Goal: Task Accomplishment & Management: Complete application form

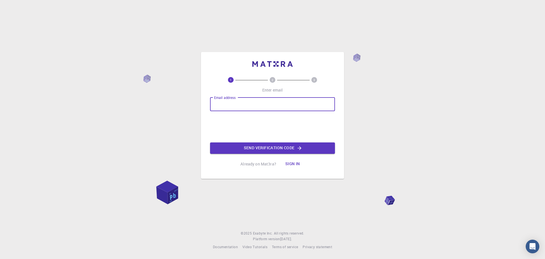
click at [232, 106] on input "Email address" at bounding box center [272, 104] width 125 height 14
type input "[EMAIL_ADDRESS][DOMAIN_NAME]"
click at [246, 145] on button "Send verification code" at bounding box center [272, 147] width 125 height 11
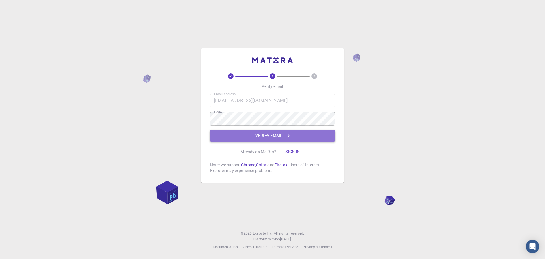
click at [236, 136] on button "Verify email" at bounding box center [272, 135] width 125 height 11
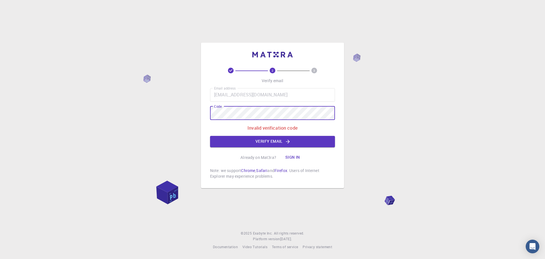
click at [241, 141] on button "Verify email" at bounding box center [272, 141] width 125 height 11
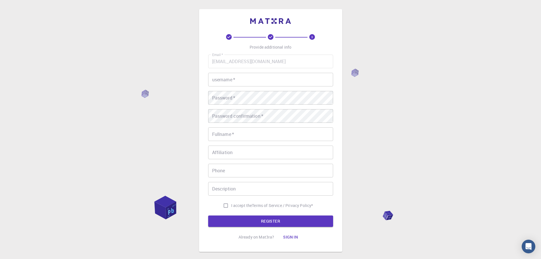
click at [250, 78] on input "username   *" at bounding box center [270, 80] width 125 height 14
type input "[DEMOGRAPHIC_DATA]"
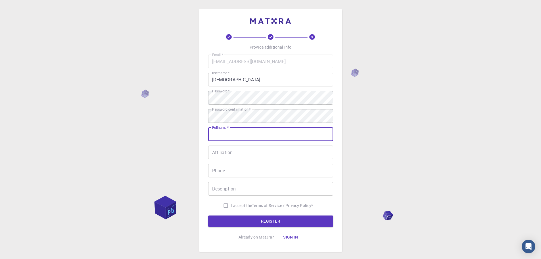
click at [265, 136] on input "Fullname   *" at bounding box center [270, 134] width 125 height 14
type input "[PERSON_NAME] j"
type input "09110288740"
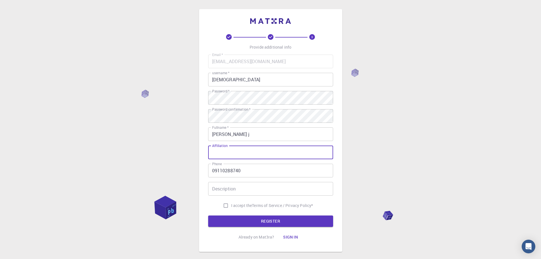
click at [257, 152] on input "Affiliation" at bounding box center [270, 152] width 125 height 14
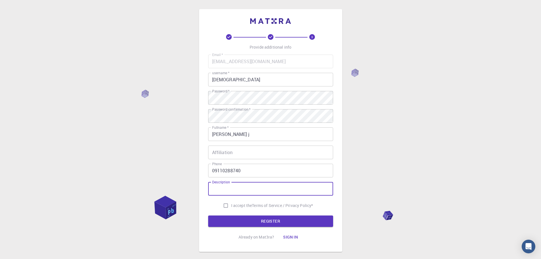
click at [249, 192] on input "Description" at bounding box center [270, 189] width 125 height 14
click at [231, 204] on span "I accept the" at bounding box center [241, 205] width 21 height 6
click at [230, 204] on input "I accept the Terms of Service / Privacy Policy *" at bounding box center [225, 205] width 11 height 11
checkbox input "true"
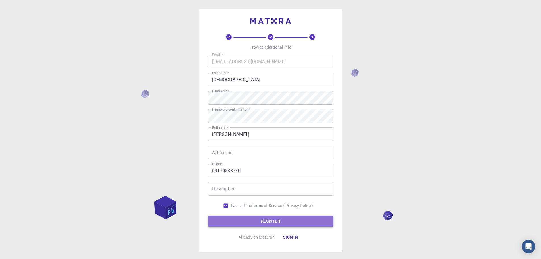
click at [232, 220] on button "REGISTER" at bounding box center [270, 220] width 125 height 11
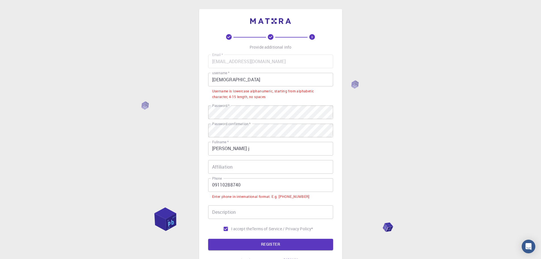
click at [215, 184] on input "09110288740" at bounding box center [270, 185] width 125 height 14
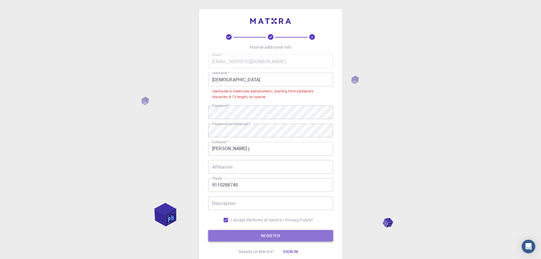
click at [263, 237] on button "REGISTER" at bounding box center [270, 235] width 125 height 11
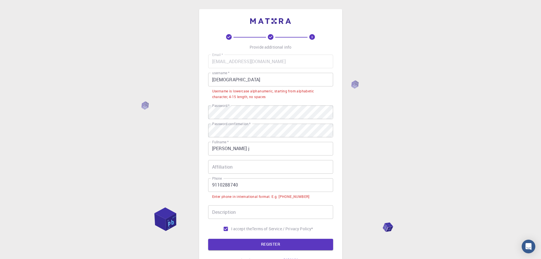
click at [211, 186] on input "9110288740" at bounding box center [270, 185] width 125 height 14
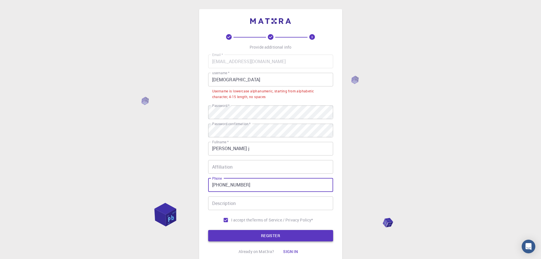
type input "[PHONE_NUMBER]"
click at [217, 233] on button "REGISTER" at bounding box center [270, 235] width 125 height 11
click at [235, 79] on input "[DEMOGRAPHIC_DATA]" at bounding box center [270, 80] width 125 height 14
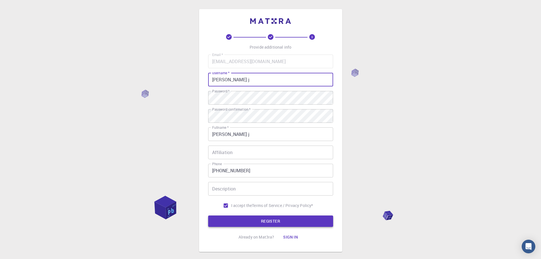
type input "[PERSON_NAME] j"
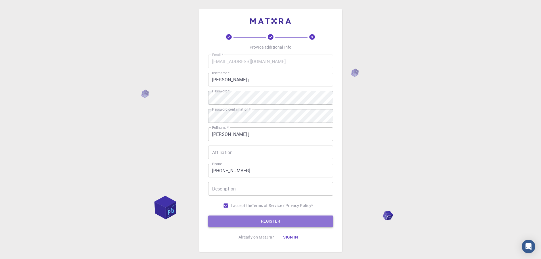
click at [238, 216] on button "REGISTER" at bounding box center [270, 220] width 125 height 11
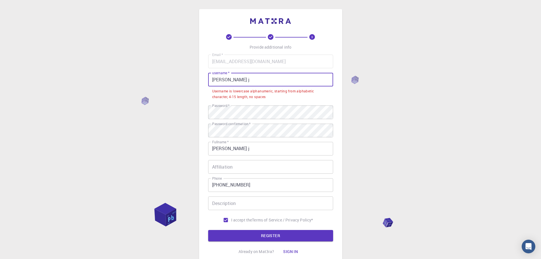
drag, startPoint x: 240, startPoint y: 83, endPoint x: 177, endPoint y: 81, distance: 62.5
click at [177, 81] on div "3 Provide additional info Email   * [EMAIL_ADDRESS][DOMAIN_NAME] Email   * user…" at bounding box center [270, 151] width 541 height 303
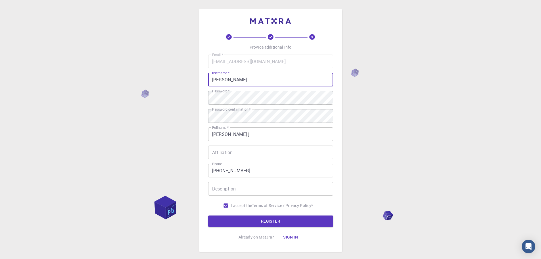
click at [249, 224] on button "REGISTER" at bounding box center [270, 220] width 125 height 11
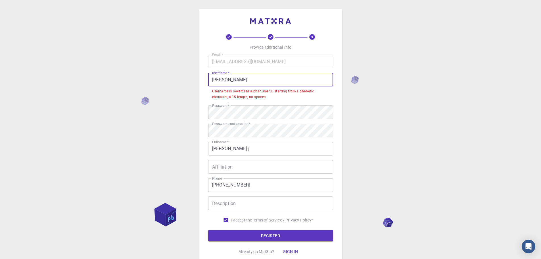
click at [243, 80] on input "[PERSON_NAME]" at bounding box center [270, 80] width 125 height 14
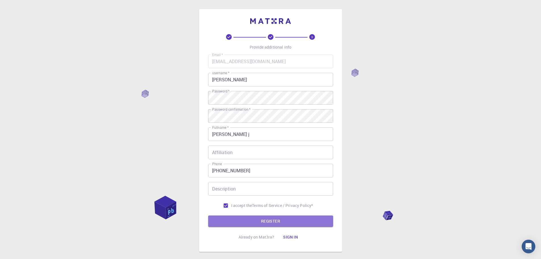
click at [248, 217] on button "REGISTER" at bounding box center [270, 220] width 125 height 11
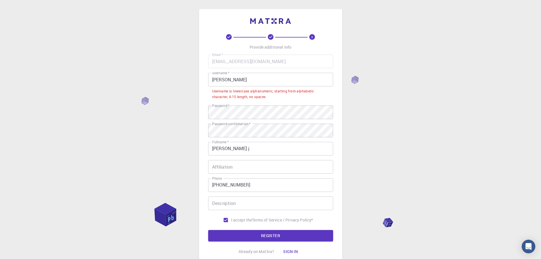
click at [246, 77] on input "[PERSON_NAME]" at bounding box center [270, 80] width 125 height 14
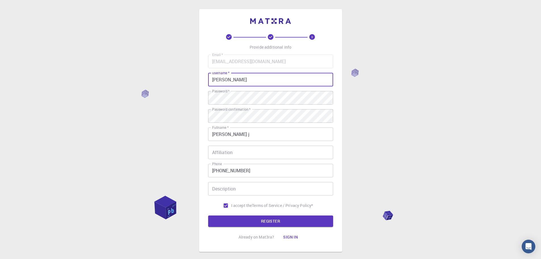
click at [270, 223] on button "REGISTER" at bounding box center [270, 220] width 125 height 11
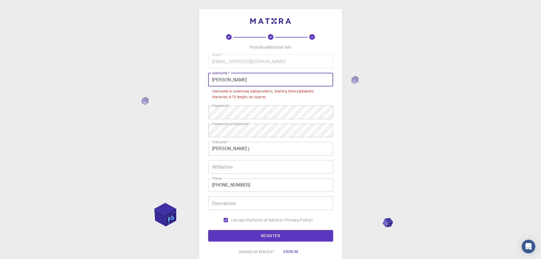
click at [214, 82] on input "[PERSON_NAME]" at bounding box center [270, 80] width 125 height 14
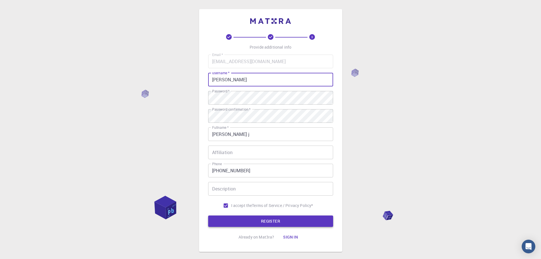
type input "[PERSON_NAME]"
click at [287, 226] on button "REGISTER" at bounding box center [270, 220] width 125 height 11
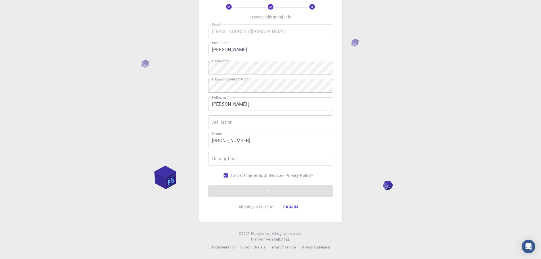
scroll to position [30, 0]
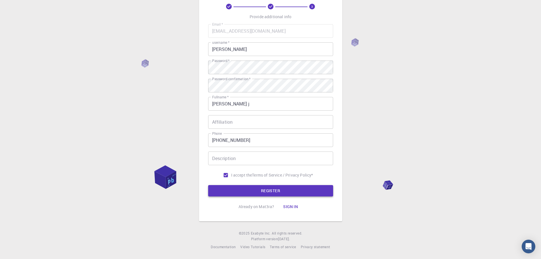
drag, startPoint x: 266, startPoint y: 197, endPoint x: 268, endPoint y: 191, distance: 6.5
click at [267, 195] on div "3 Provide additional info Email   * [EMAIL_ADDRESS][DOMAIN_NAME] Email   * user…" at bounding box center [270, 108] width 125 height 208
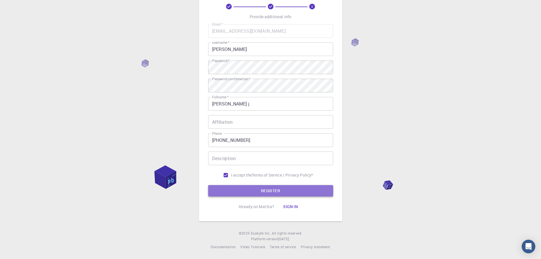
click at [268, 191] on button "REGISTER" at bounding box center [270, 190] width 125 height 11
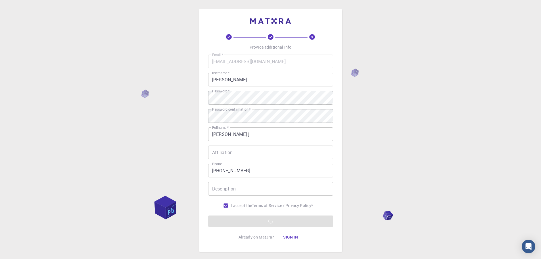
scroll to position [11, 0]
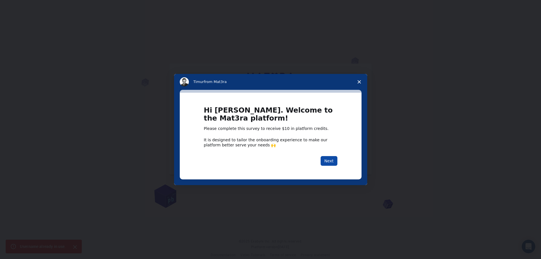
click at [328, 162] on button "Next" at bounding box center [328, 161] width 17 height 10
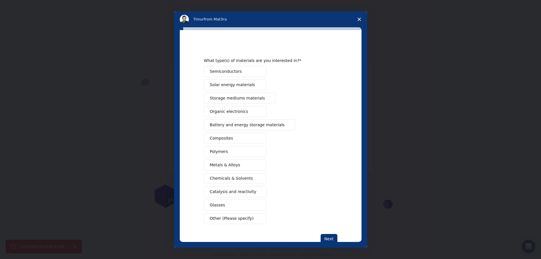
click at [243, 166] on button "Metals & Alloys" at bounding box center [235, 164] width 62 height 11
click at [234, 72] on span "Semiconductors" at bounding box center [226, 71] width 32 height 6
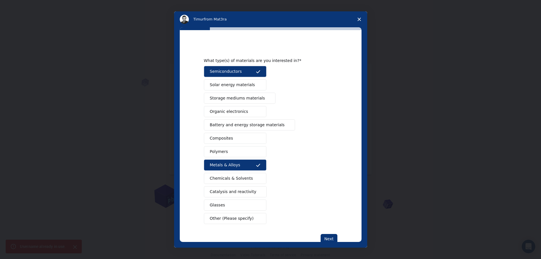
click at [240, 87] on span "Solar energy materials" at bounding box center [232, 85] width 45 height 6
click at [237, 102] on button "Storage mediums materials" at bounding box center [240, 98] width 72 height 11
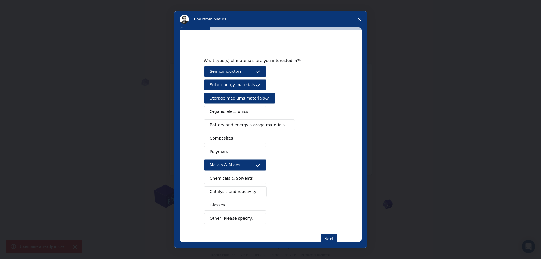
click at [241, 113] on span "Organic electronics" at bounding box center [229, 111] width 38 height 6
click at [246, 125] on span "Battery and energy storage materials" at bounding box center [247, 125] width 75 height 6
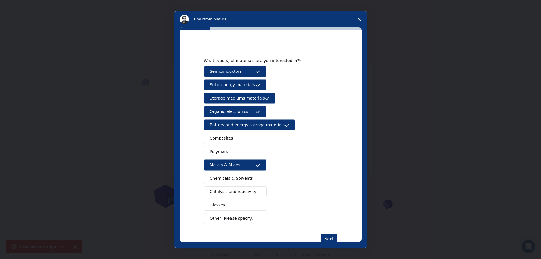
click at [247, 139] on button "Composites" at bounding box center [235, 138] width 62 height 11
click at [245, 156] on button "Polymers" at bounding box center [235, 151] width 62 height 11
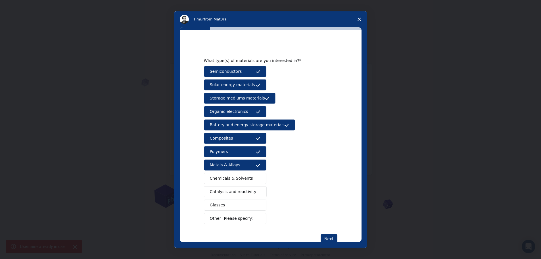
click at [241, 175] on button "Chemicals & Solvents" at bounding box center [235, 178] width 62 height 11
click at [235, 191] on span "Catalysis and reactivity" at bounding box center [233, 191] width 47 height 6
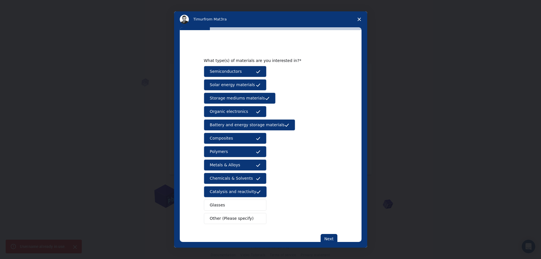
click at [227, 208] on button "Glasses" at bounding box center [235, 204] width 62 height 11
click at [228, 223] on button "Other (Please specify)" at bounding box center [235, 218] width 62 height 11
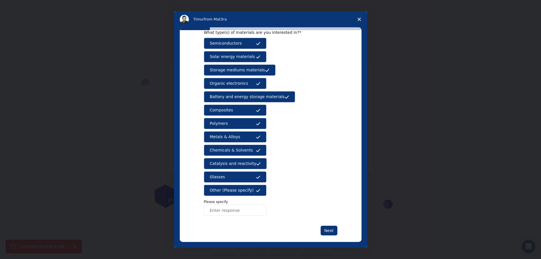
scroll to position [35, 0]
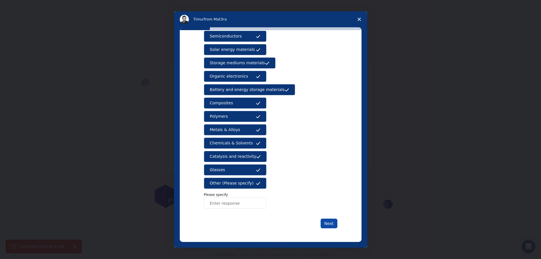
click at [321, 226] on button "Next" at bounding box center [328, 223] width 17 height 10
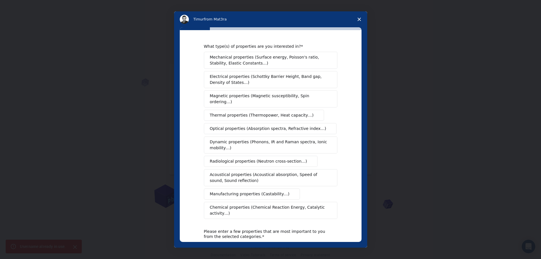
click at [225, 180] on button "Acoustical properties (Acoustical absorption, Speed of sound, Sound reflection)" at bounding box center [270, 177] width 133 height 17
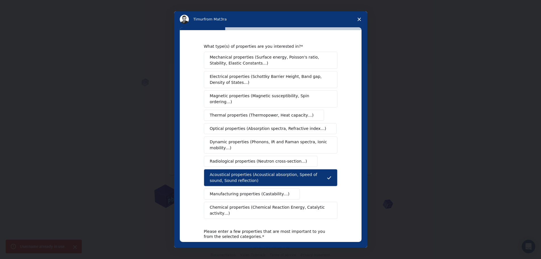
click at [236, 146] on button "Dynamic properties (Phonons, IR and Raman spectra, Ionic mobility…)" at bounding box center [270, 144] width 133 height 17
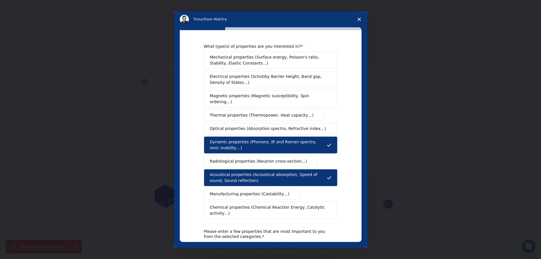
click at [247, 102] on div "Mechanical properties (Surface energy, Poisson's ratio, Stability, Elastic Cons…" at bounding box center [270, 135] width 133 height 167
click at [247, 97] on span "Magnetic properties (Magnetic susceptibility, Spin ordering…)" at bounding box center [268, 99] width 117 height 12
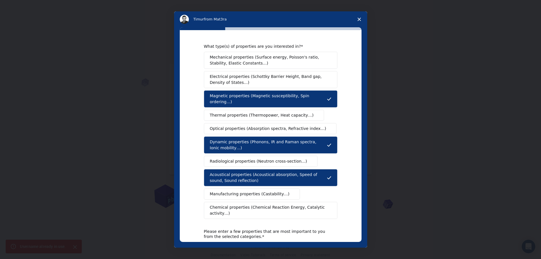
click at [358, 15] on span "Close survey" at bounding box center [359, 19] width 16 height 16
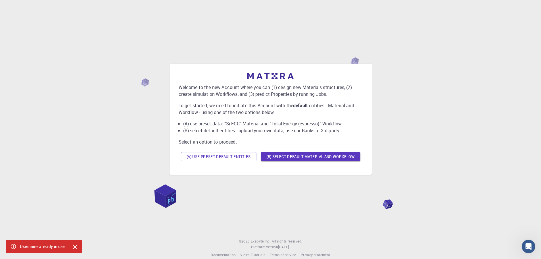
drag, startPoint x: 254, startPoint y: 183, endPoint x: 257, endPoint y: 182, distance: 3.2
click at [257, 182] on div "Welcome to the new Account where you can (1) design new Materials structures, (…" at bounding box center [270, 119] width 527 height 206
click at [207, 157] on button "(A) Use preset default entities" at bounding box center [218, 156] width 75 height 9
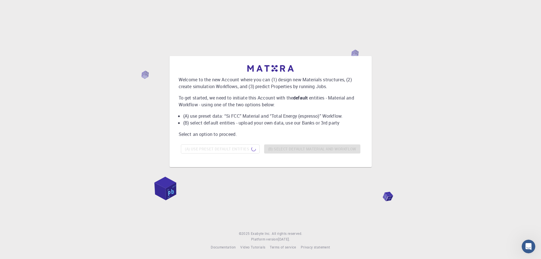
scroll to position [8, 0]
drag, startPoint x: 352, startPoint y: 51, endPoint x: 354, endPoint y: 55, distance: 4.3
click at [354, 55] on div "Welcome to the new Account where you can (1) design new Materials structures, (…" at bounding box center [270, 111] width 527 height 206
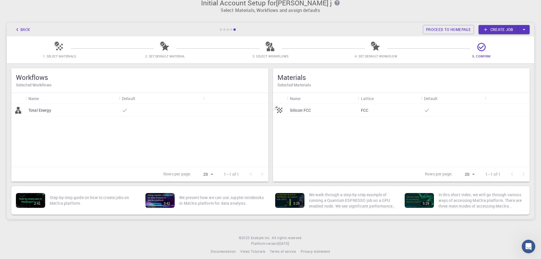
click at [497, 31] on link "Create job" at bounding box center [498, 29] width 40 height 9
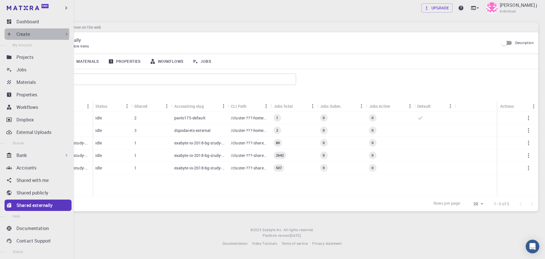
click at [14, 33] on div "Create" at bounding box center [38, 33] width 67 height 11
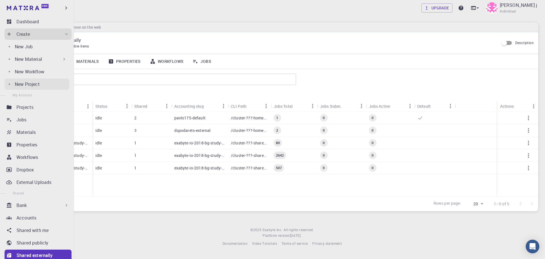
click at [36, 85] on p "New Project" at bounding box center [27, 84] width 25 height 7
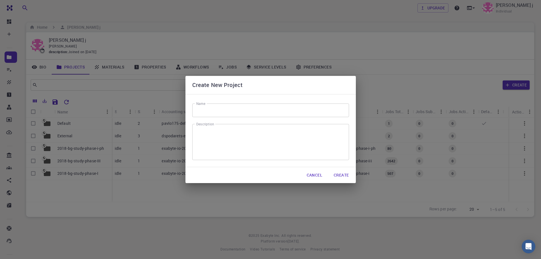
click at [212, 109] on input "Name" at bounding box center [270, 110] width 157 height 14
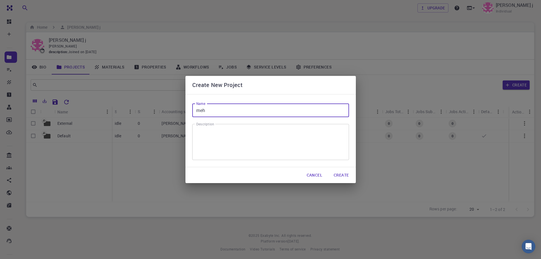
type input "meh"
click at [339, 172] on button "Create" at bounding box center [341, 174] width 24 height 11
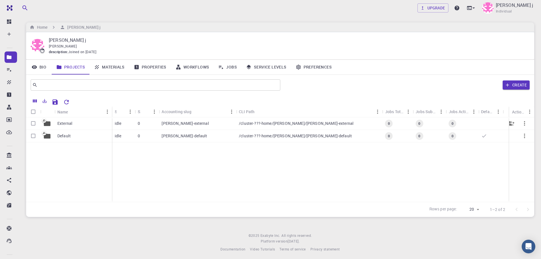
click at [102, 124] on div "External" at bounding box center [82, 123] width 57 height 12
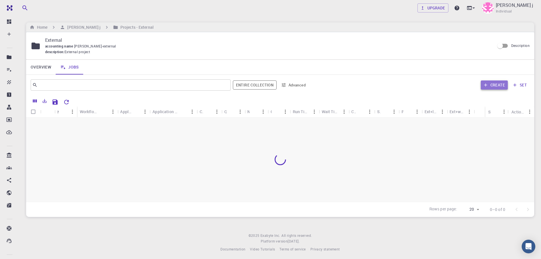
click at [500, 89] on button "Create" at bounding box center [494, 84] width 27 height 9
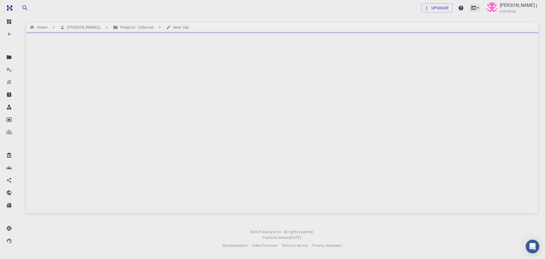
click at [481, 5] on icon at bounding box center [478, 8] width 6 height 6
click at [495, 6] on div at bounding box center [272, 129] width 545 height 259
